Goal: Task Accomplishment & Management: Manage account settings

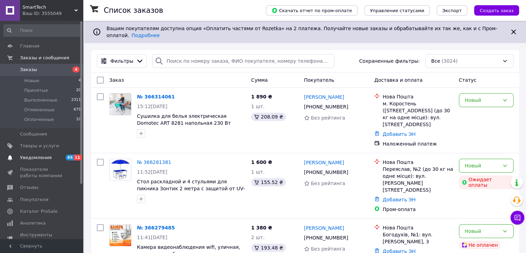
click at [42, 157] on span "Уведомления" at bounding box center [35, 157] width 31 height 6
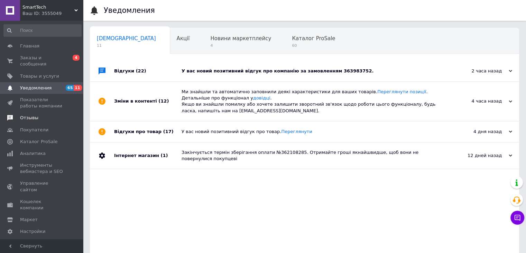
click at [32, 115] on span "Отзывы" at bounding box center [29, 118] width 18 height 6
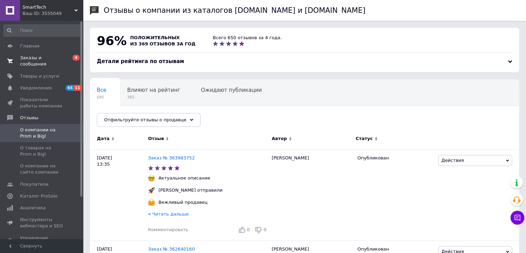
click at [47, 60] on span "Заказы и сообщения" at bounding box center [42, 61] width 44 height 12
